Goal: Communication & Community: Ask a question

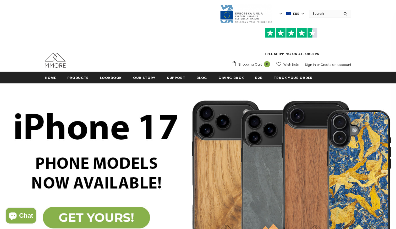
click at [26, 214] on span "Chat" at bounding box center [26, 215] width 14 height 8
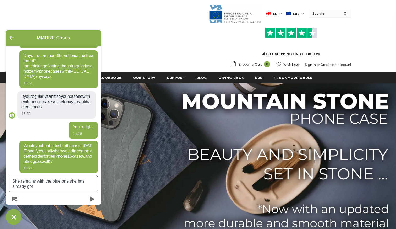
scroll to position [338, 0]
click at [21, 180] on textarea "She remains with the blue one she has already got" at bounding box center [53, 183] width 89 height 17
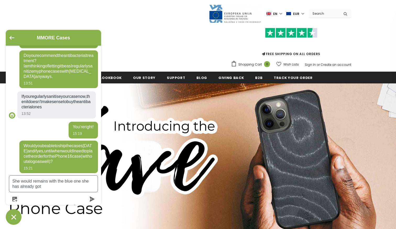
click at [41, 180] on textarea "She would remains with the blue one she has already got" at bounding box center [53, 183] width 89 height 17
click at [14, 181] on textarea "She would like with the blue one she has already got" at bounding box center [53, 183] width 89 height 17
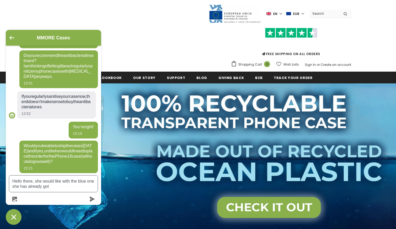
click at [74, 189] on textarea "Hello there, she would like with the blue one she has already got" at bounding box center [53, 183] width 89 height 17
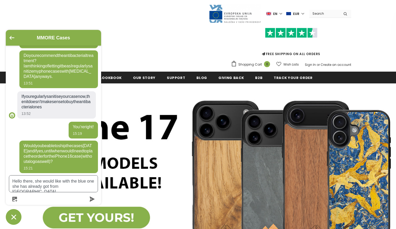
click at [74, 181] on textarea "Hello there, she would like with the blue one she has already got from [GEOGRAP…" at bounding box center [53, 183] width 89 height 17
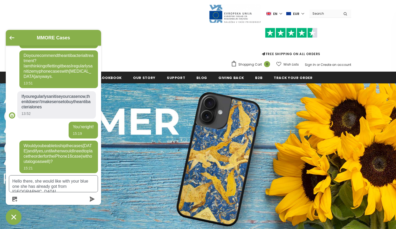
click at [15, 186] on textarea "Hello there, she would like with your blue one she has already got from [GEOGRA…" at bounding box center [53, 183] width 89 height 17
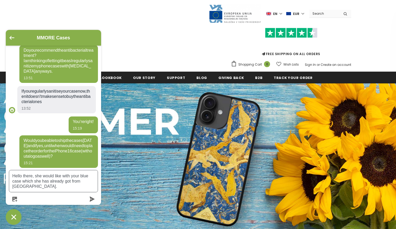
click at [53, 185] on textarea "Hello there, she would like with your blue case which she has already got from …" at bounding box center [53, 181] width 89 height 22
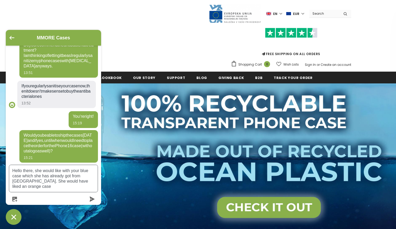
type textarea "Hello there, she would like with your blue case which she has already got from …"
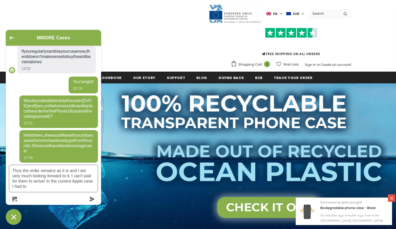
scroll to position [377, 0]
click at [88, 180] on textarea "Thus the order remains as it is and I am very much looking forward to it. I can…" at bounding box center [53, 178] width 89 height 27
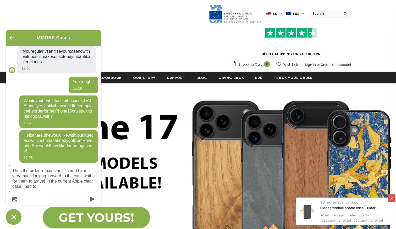
click at [76, 189] on textarea "Thus the order remains as it is and I am very much looking forward to it. I can…" at bounding box center [53, 178] width 89 height 27
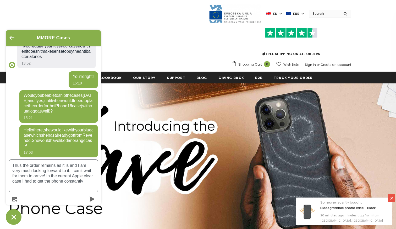
click at [32, 188] on textarea "Thus the order remains as it is and I am very much looking forward to it. I can…" at bounding box center [53, 176] width 89 height 32
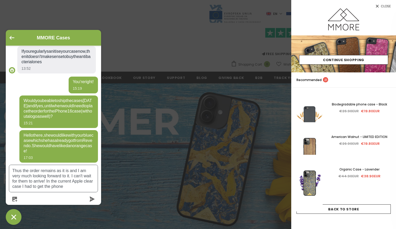
scroll to position [0, 0]
drag, startPoint x: 47, startPoint y: 180, endPoint x: 96, endPoint y: 195, distance: 51.2
click at [96, 195] on form "Thus the order remains as it is and I am very much looking forward to it. I can…" at bounding box center [53, 183] width 89 height 37
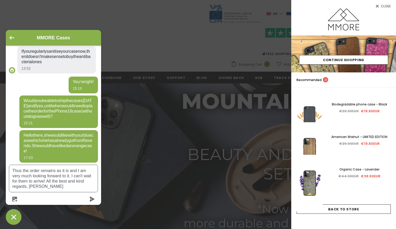
scroll to position [377, 0]
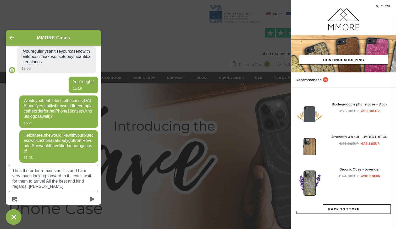
type textarea "Thus the order remains as it is and I am very much looking forward to it. I can…"
click at [92, 199] on icon "submit" at bounding box center [92, 198] width 5 height 5
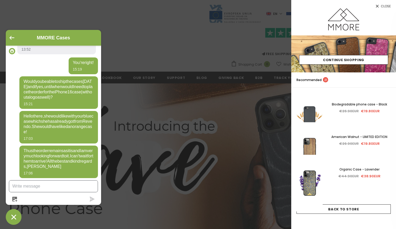
scroll to position [423, 0]
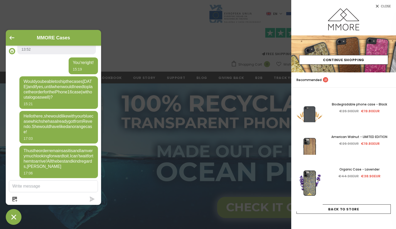
click at [152, 179] on div at bounding box center [198, 114] width 396 height 229
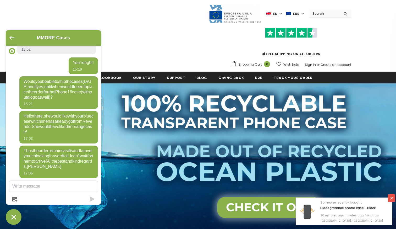
click at [17, 216] on icon "Chat window" at bounding box center [14, 217] width 8 height 8
